Goal: Information Seeking & Learning: Check status

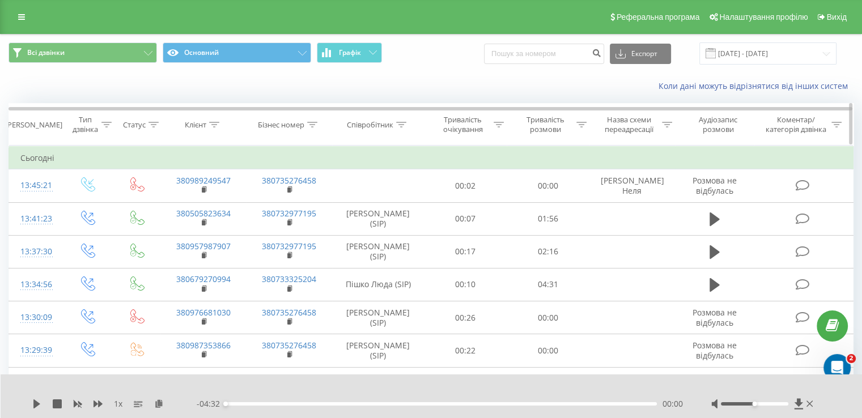
click at [162, 125] on div "Клієнт" at bounding box center [203, 125] width 86 height 10
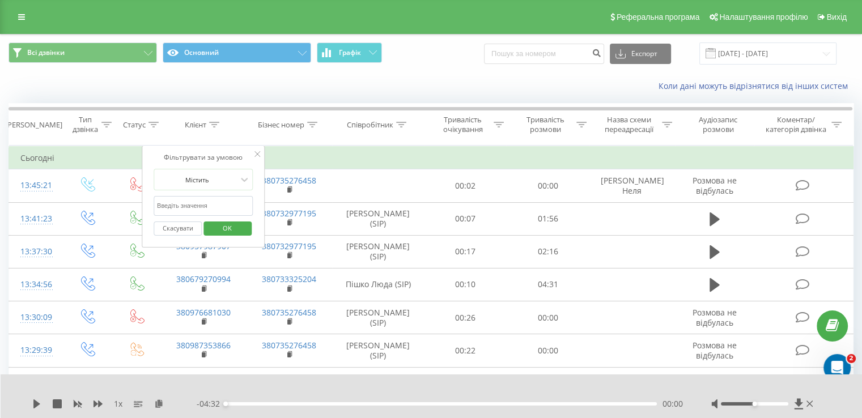
click at [192, 205] on input "text" at bounding box center [204, 206] width 100 height 20
paste input "380676722870"
type input "380676722870"
click at [233, 222] on span "OK" at bounding box center [227, 228] width 32 height 18
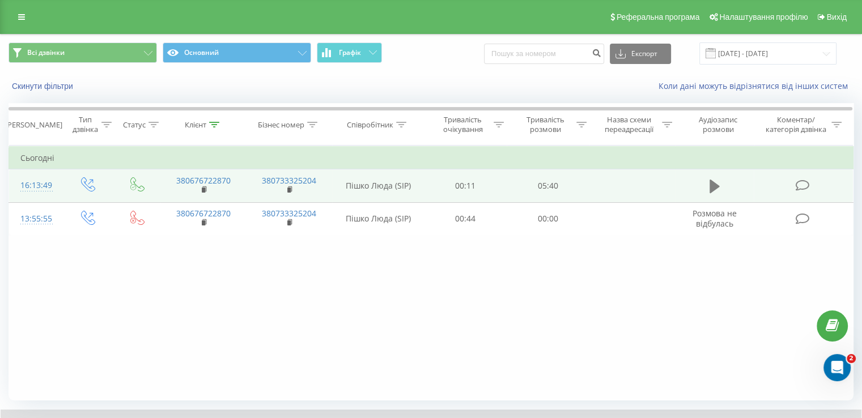
click at [720, 185] on button at bounding box center [714, 186] width 17 height 17
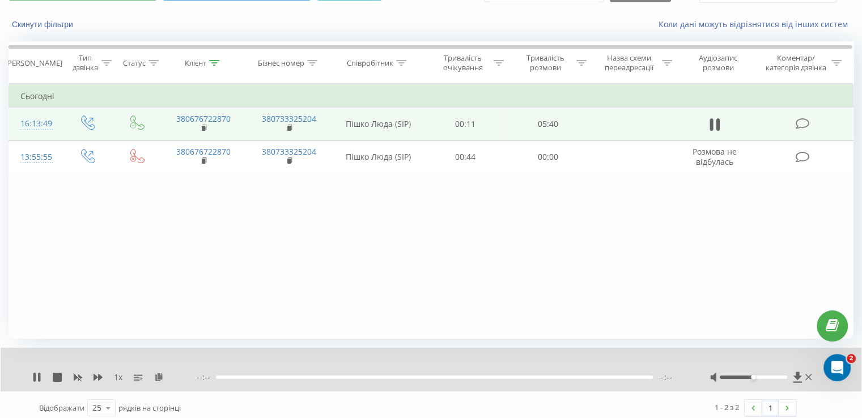
scroll to position [68, 0]
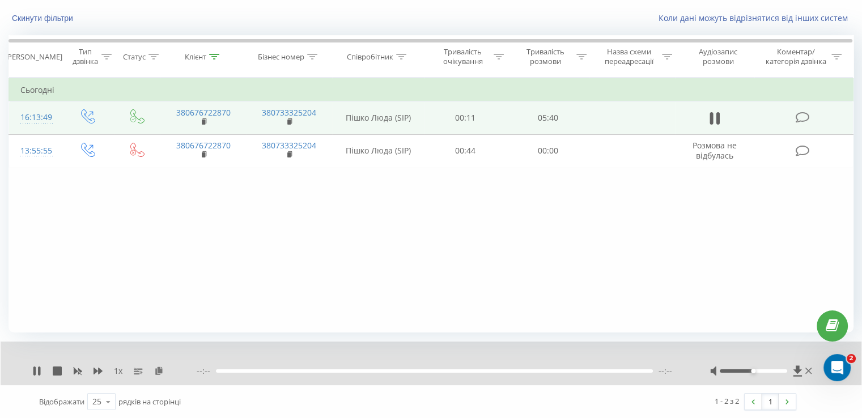
click at [275, 370] on div at bounding box center [434, 371] width 437 height 3
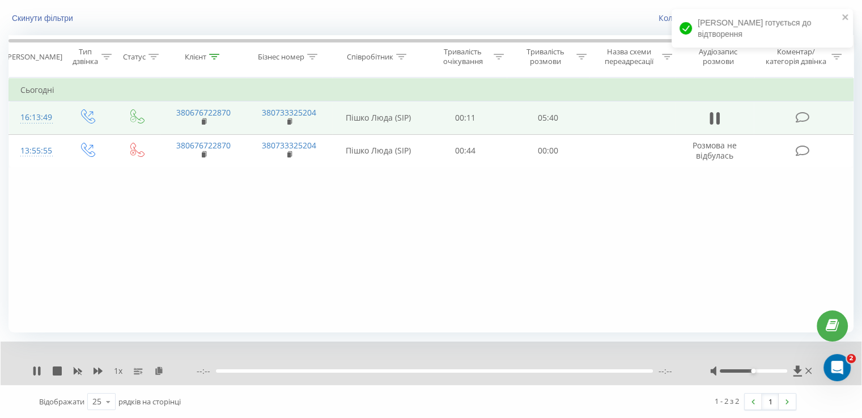
click at [294, 372] on div at bounding box center [434, 371] width 437 height 3
click at [309, 370] on div "01:06" at bounding box center [441, 371] width 430 height 3
click at [346, 370] on div "01:06" at bounding box center [441, 371] width 430 height 3
click at [381, 370] on div "01:35" at bounding box center [441, 371] width 430 height 3
click at [452, 370] on div "02:03" at bounding box center [441, 371] width 430 height 3
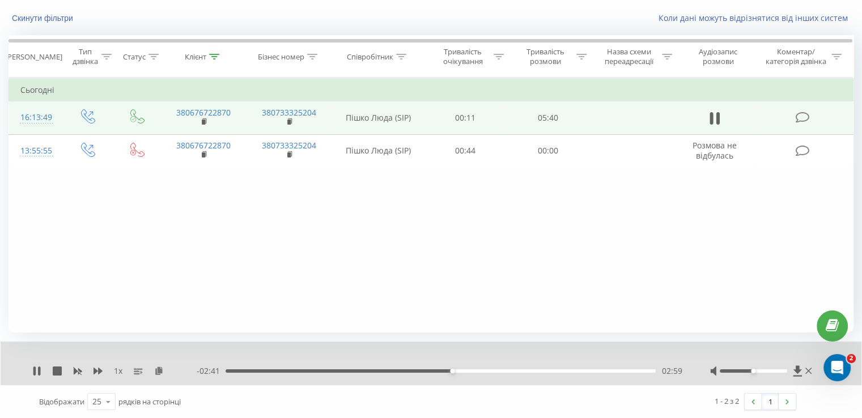
click at [500, 370] on div "02:59" at bounding box center [441, 371] width 430 height 3
click at [525, 370] on div "03:37" at bounding box center [441, 371] width 430 height 3
click at [544, 370] on div "04:11" at bounding box center [441, 371] width 430 height 3
click at [33, 370] on icon at bounding box center [34, 371] width 2 height 9
